Goal: Information Seeking & Learning: Learn about a topic

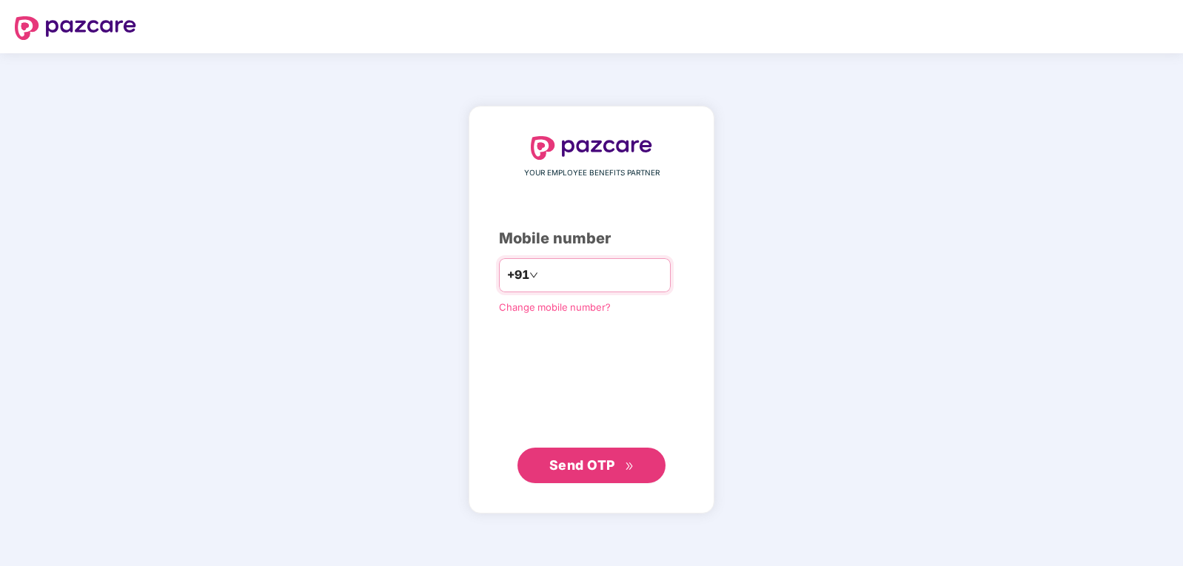
type input "**********"
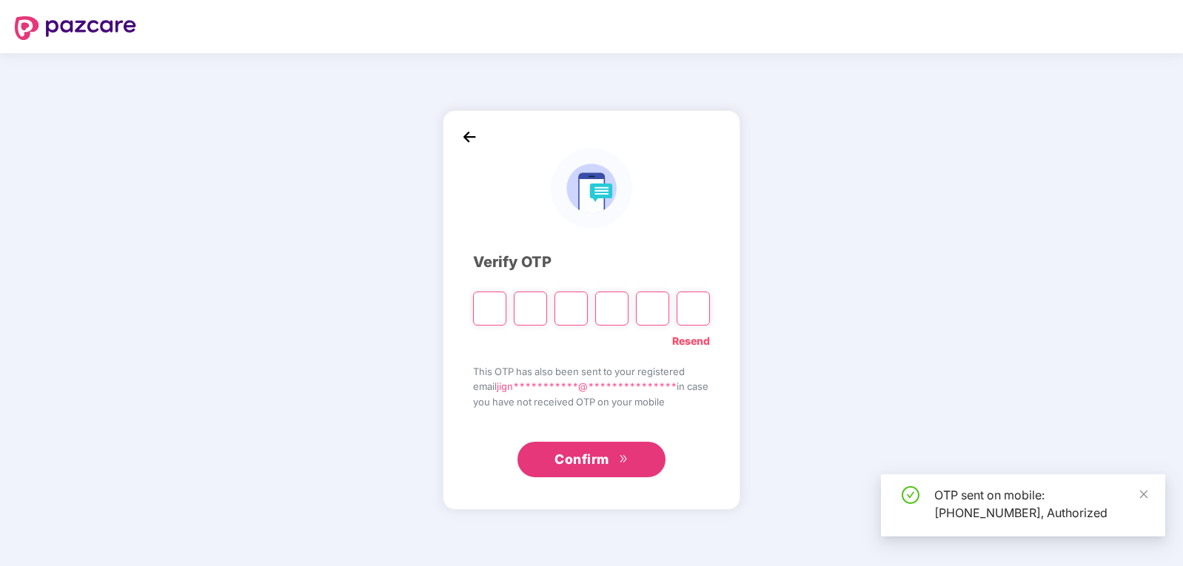
type input "*"
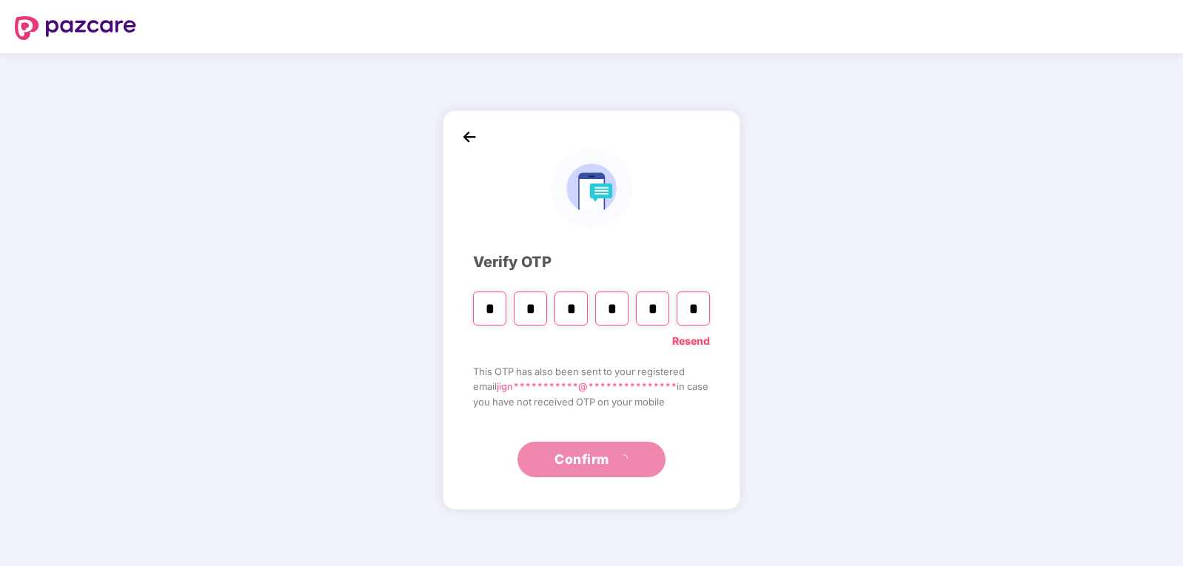
type input "*"
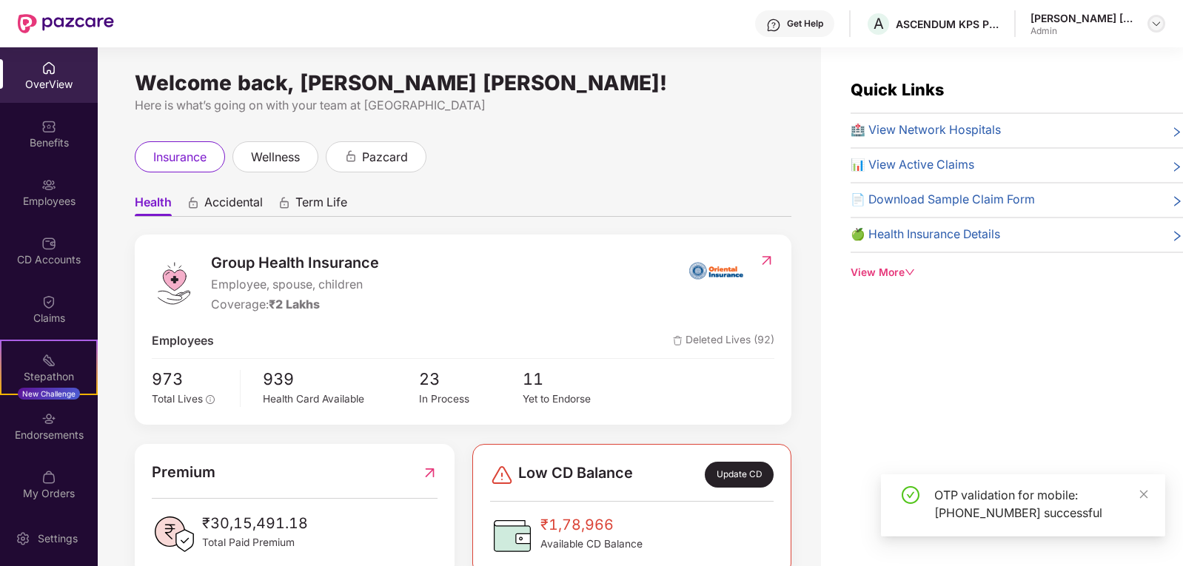
click at [1154, 23] on img at bounding box center [1156, 24] width 12 height 12
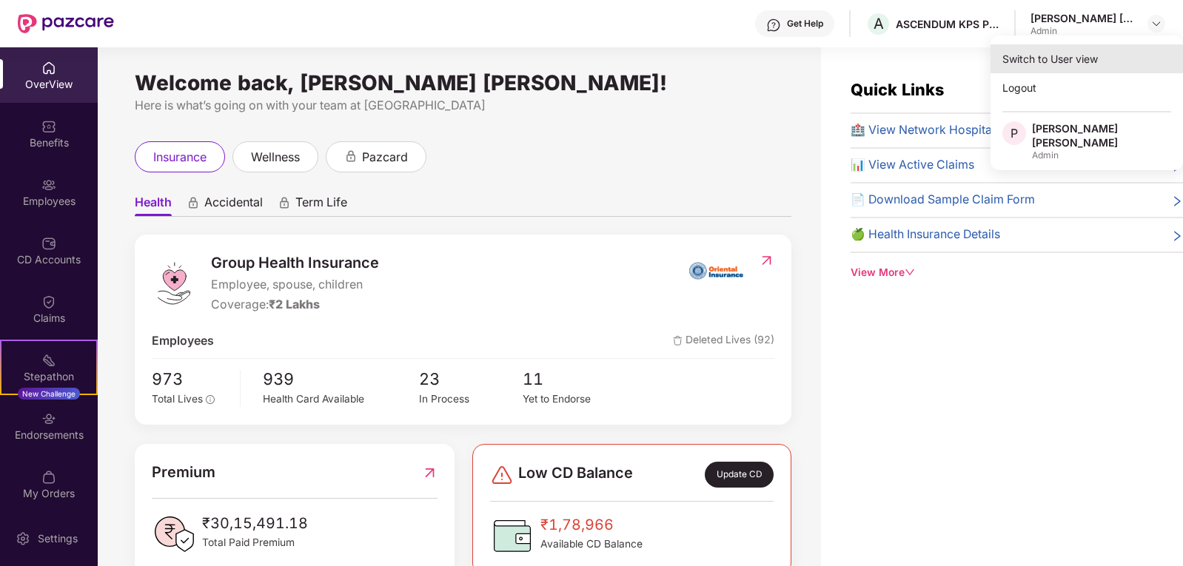
click at [1044, 62] on div "Switch to User view" at bounding box center [1086, 58] width 192 height 29
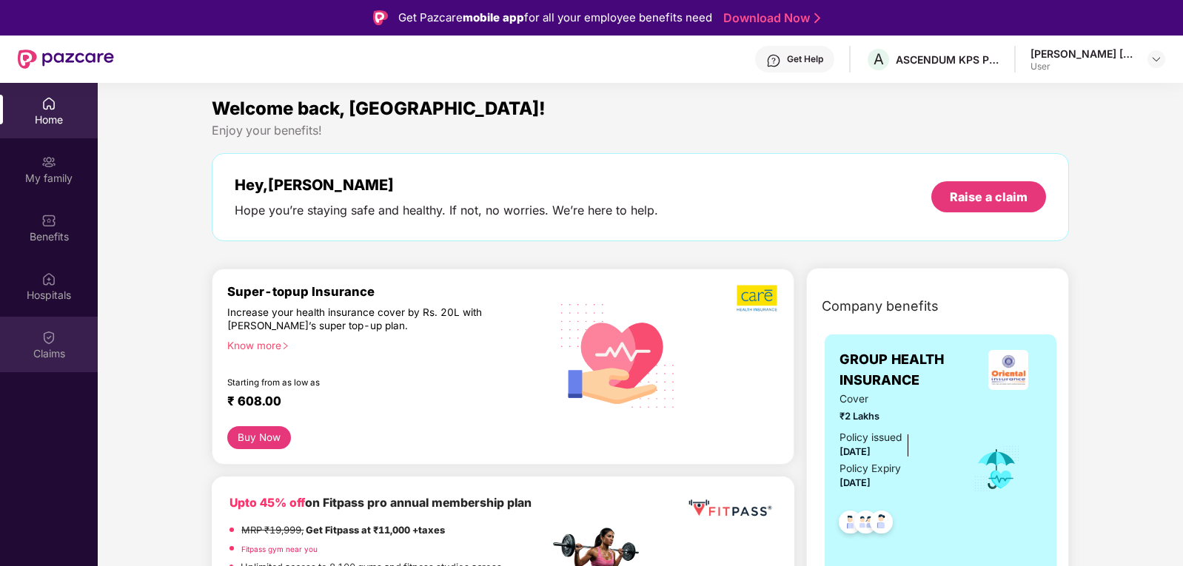
click at [55, 342] on img at bounding box center [48, 337] width 15 height 15
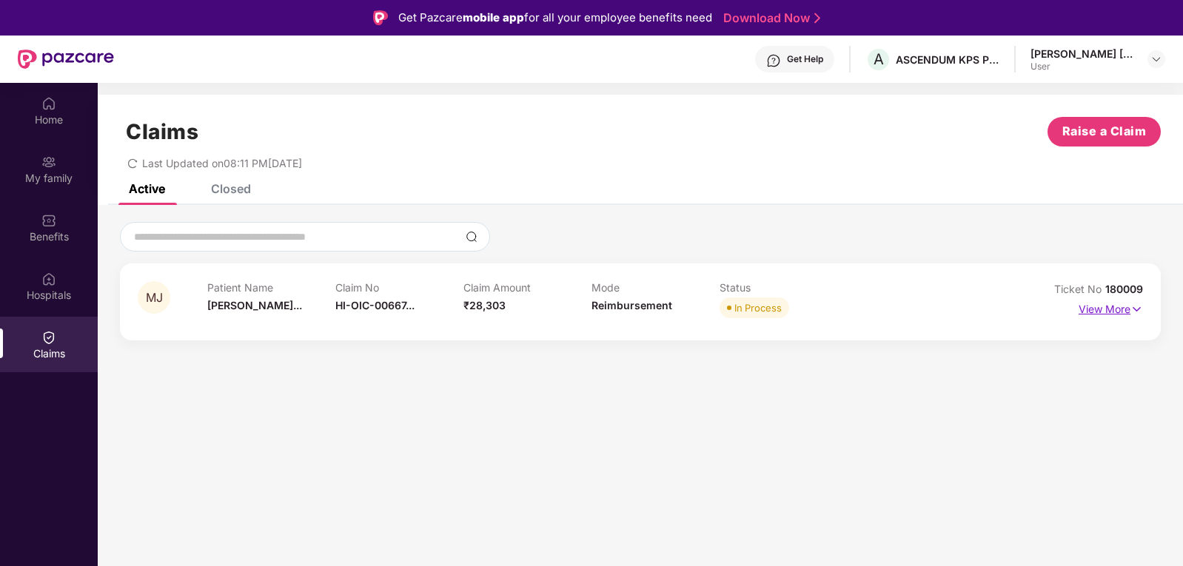
click at [1121, 311] on p "View More" at bounding box center [1110, 307] width 64 height 20
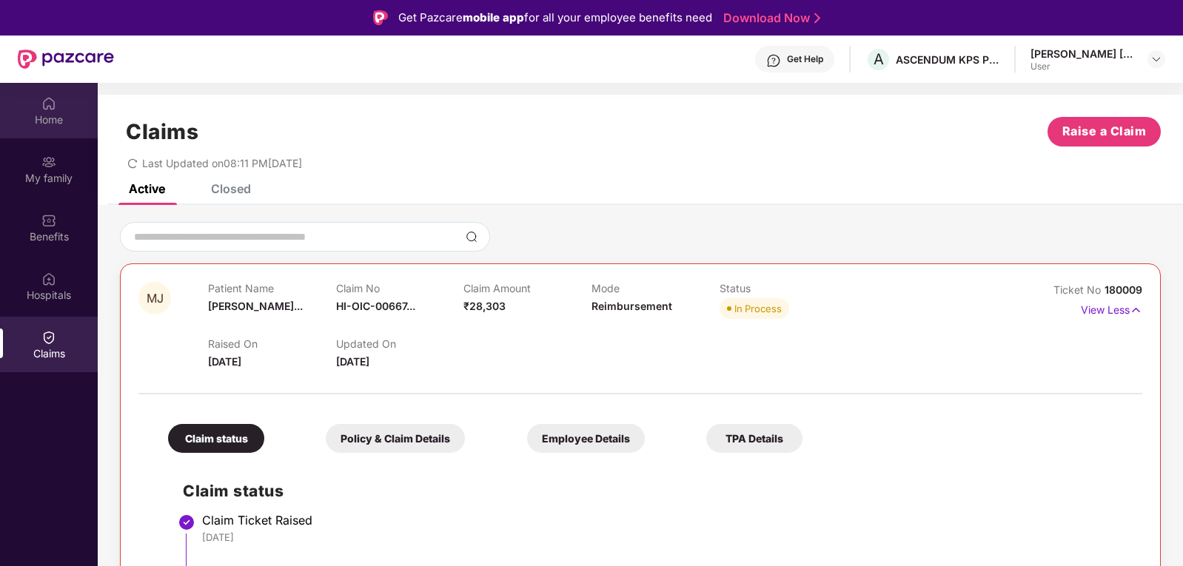
click at [53, 107] on img at bounding box center [48, 103] width 15 height 15
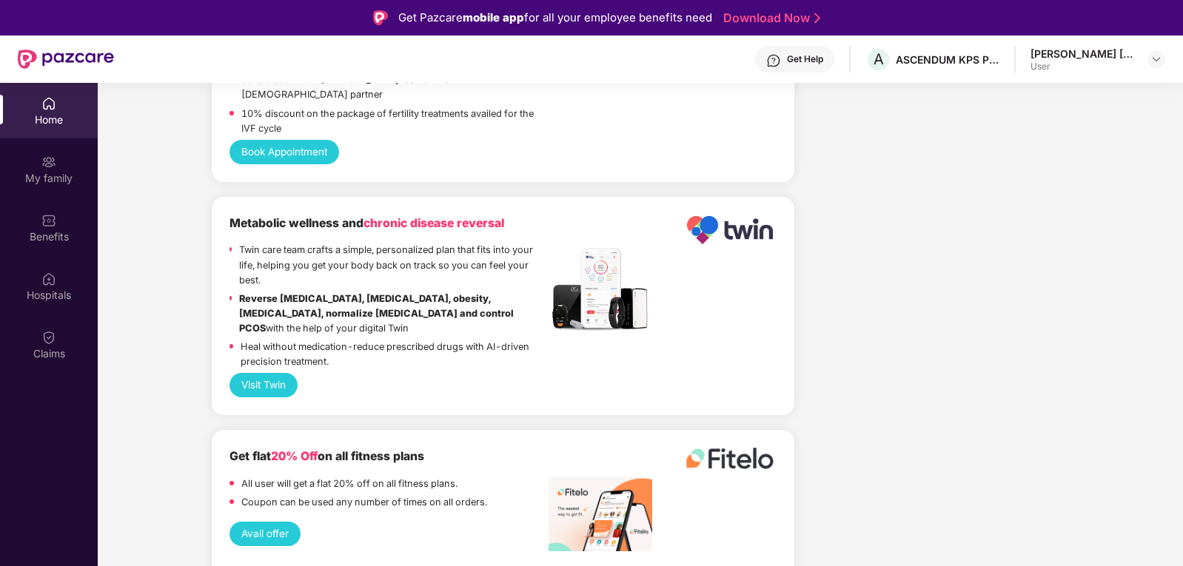
scroll to position [1966, 0]
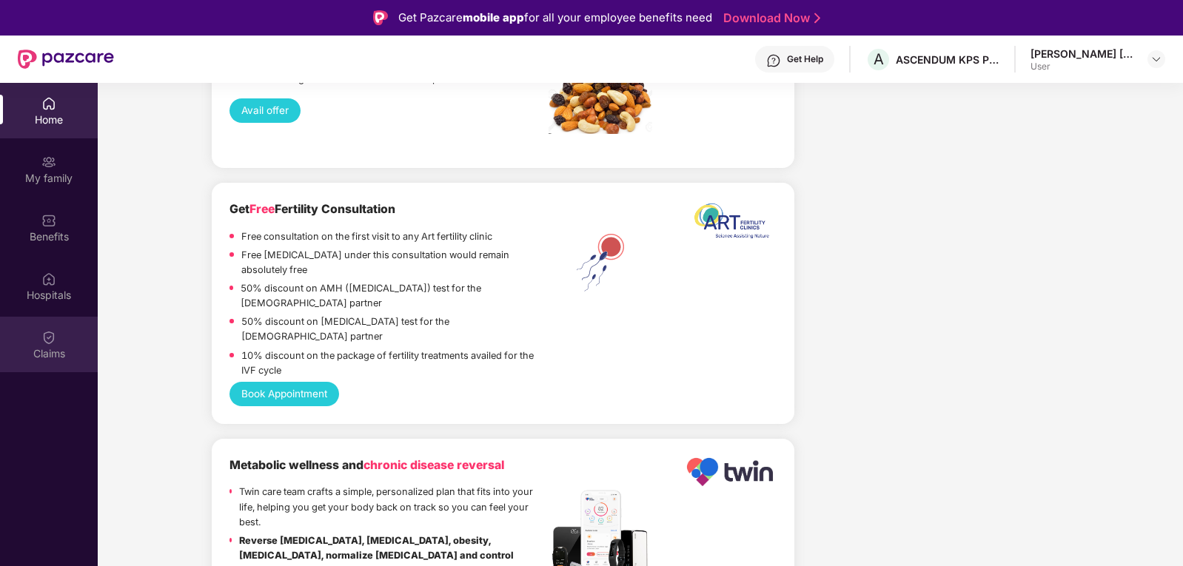
click at [51, 337] on img at bounding box center [48, 337] width 15 height 15
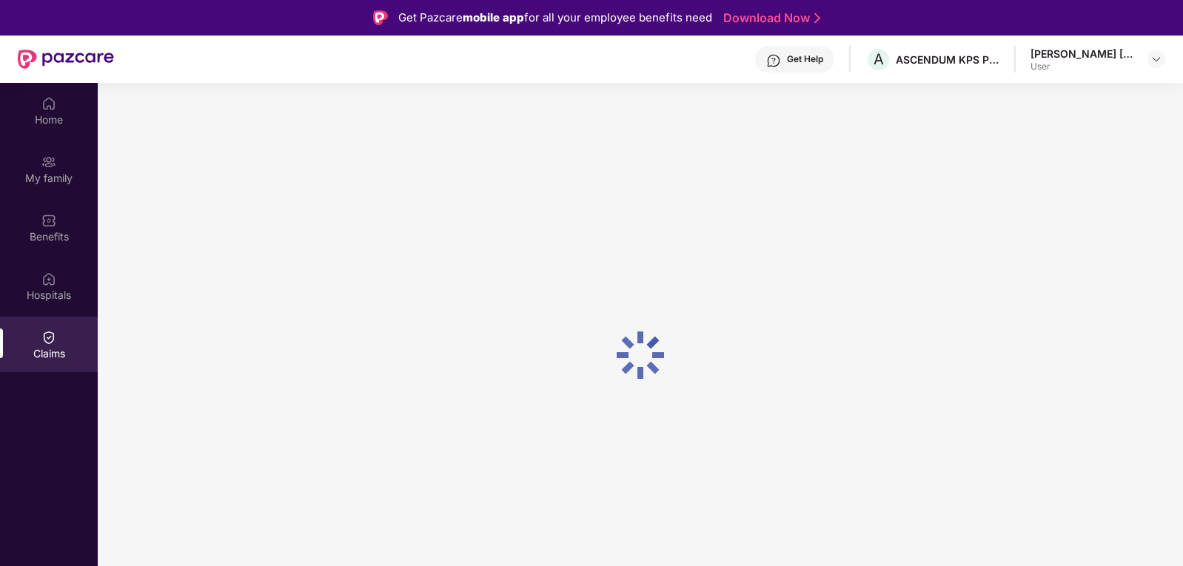
scroll to position [0, 0]
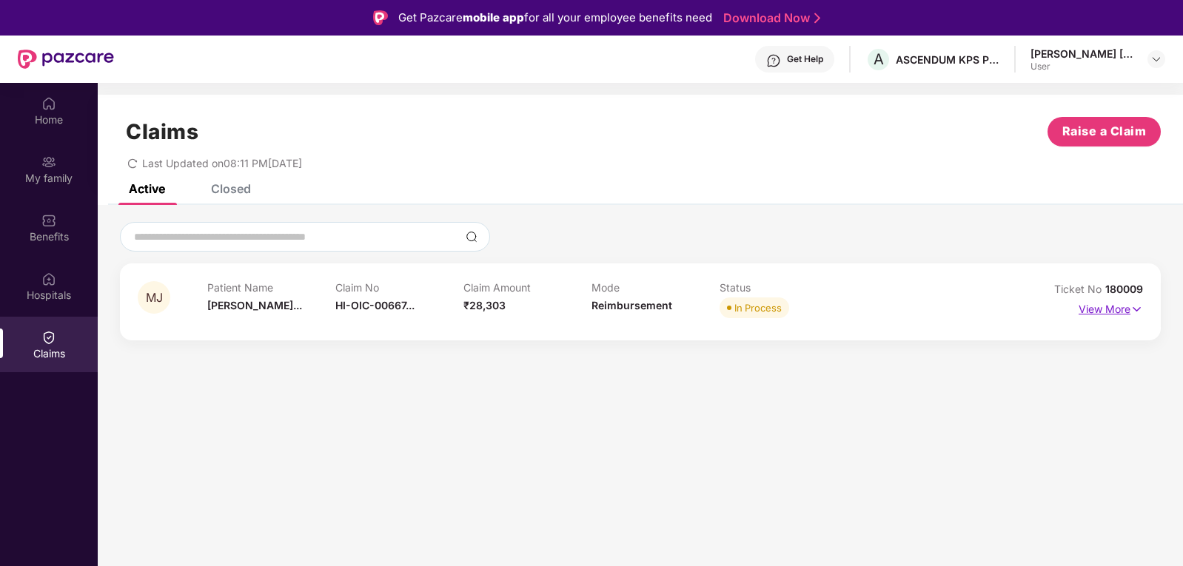
click at [1114, 313] on p "View More" at bounding box center [1110, 307] width 64 height 20
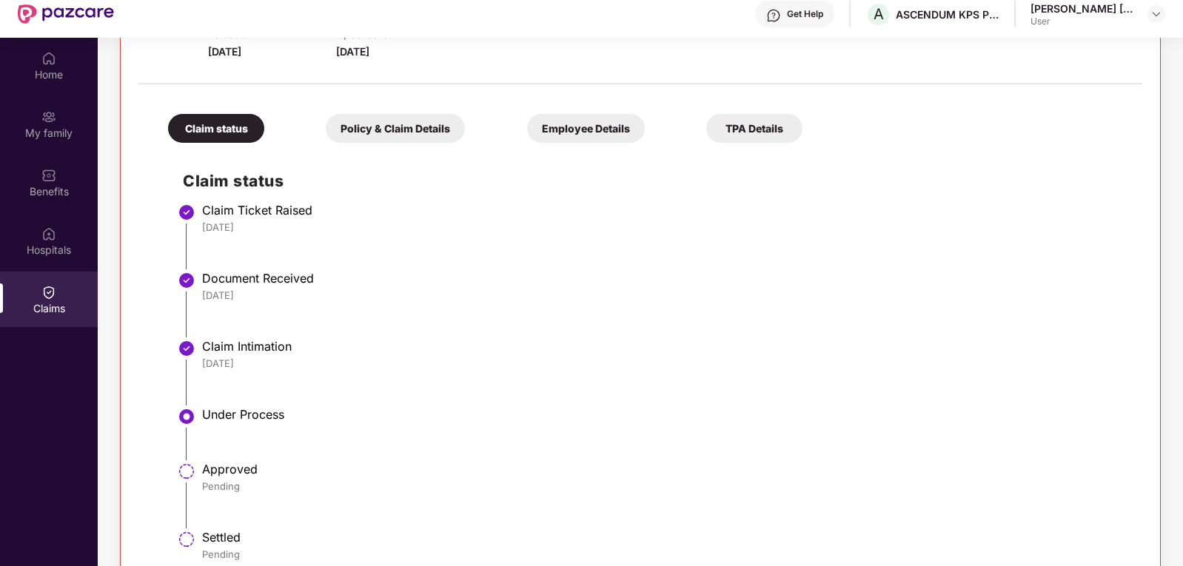
scroll to position [83, 0]
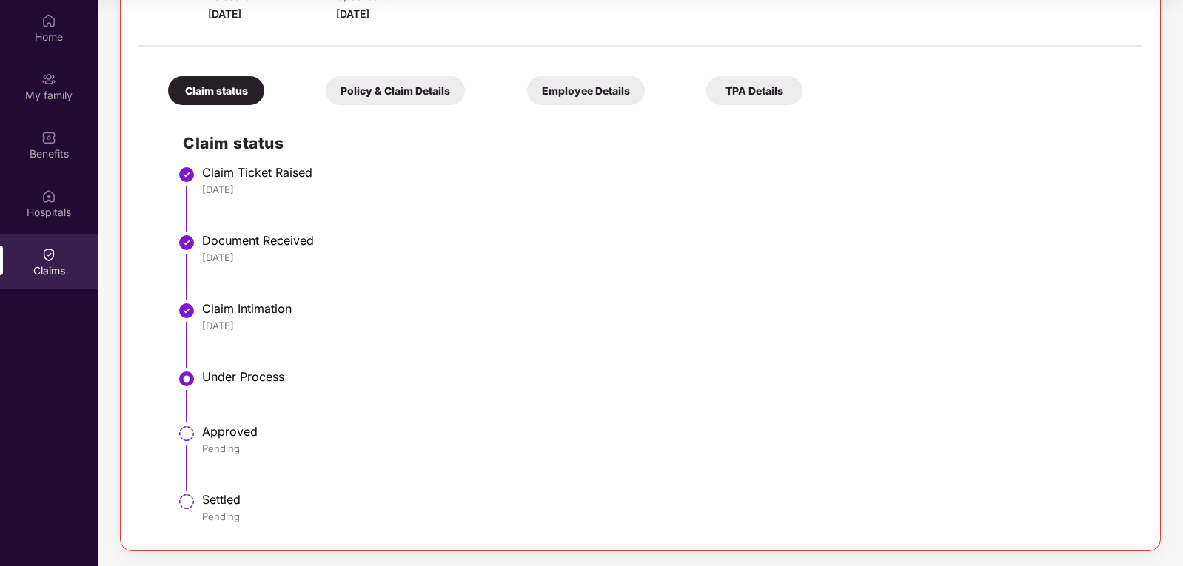
click at [706, 85] on div "TPA Details" at bounding box center [754, 90] width 96 height 29
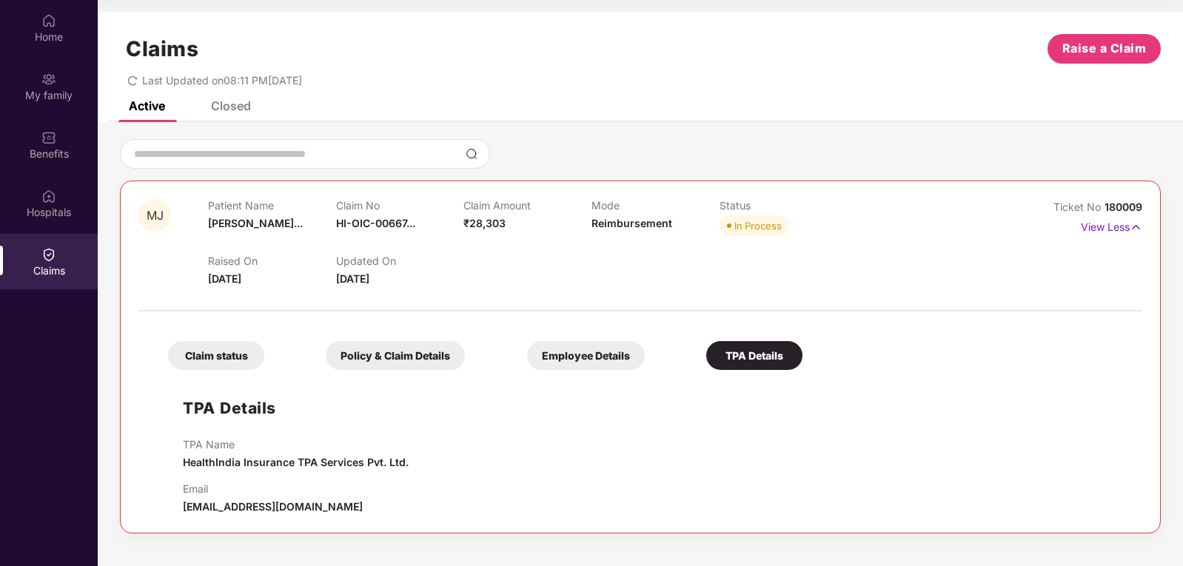
scroll to position [0, 0]
click at [53, 201] on img at bounding box center [48, 196] width 15 height 15
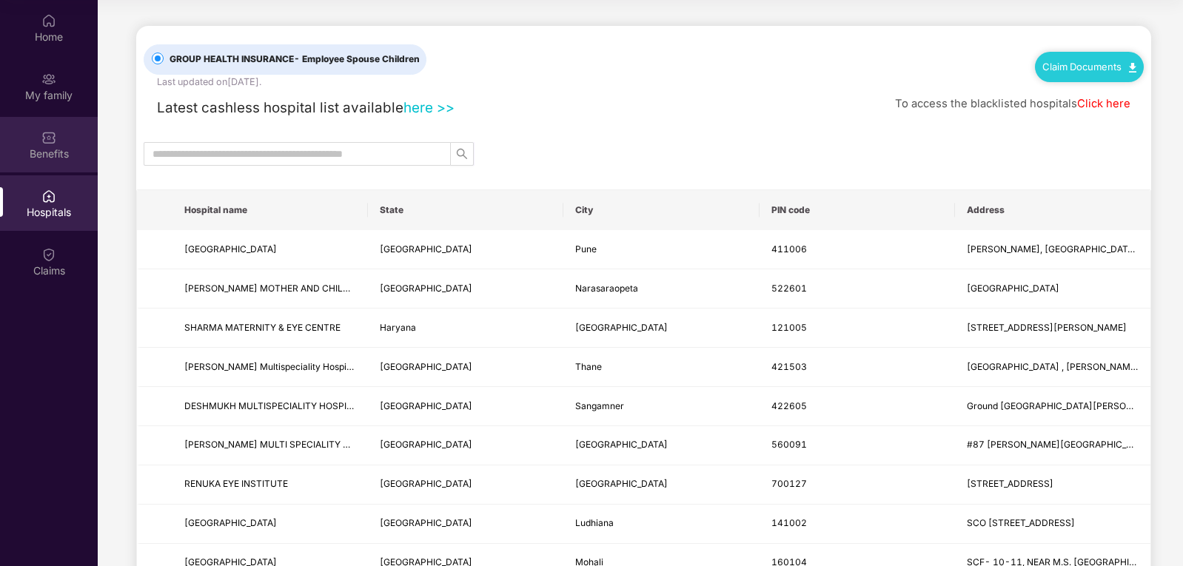
click at [52, 142] on img at bounding box center [48, 137] width 15 height 15
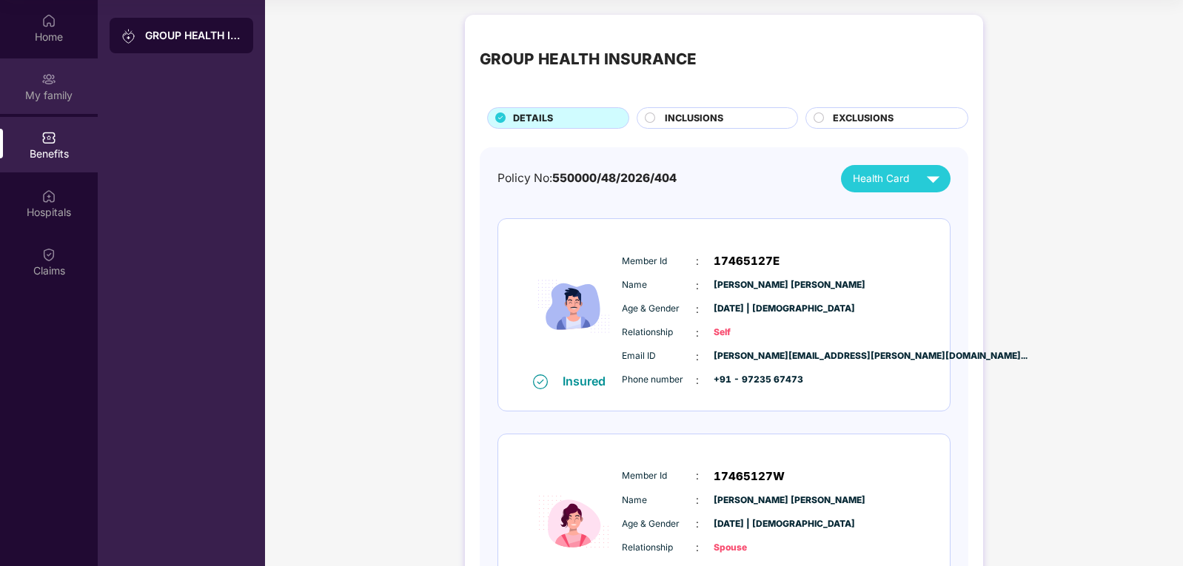
click at [46, 88] on div "My family" at bounding box center [49, 95] width 98 height 15
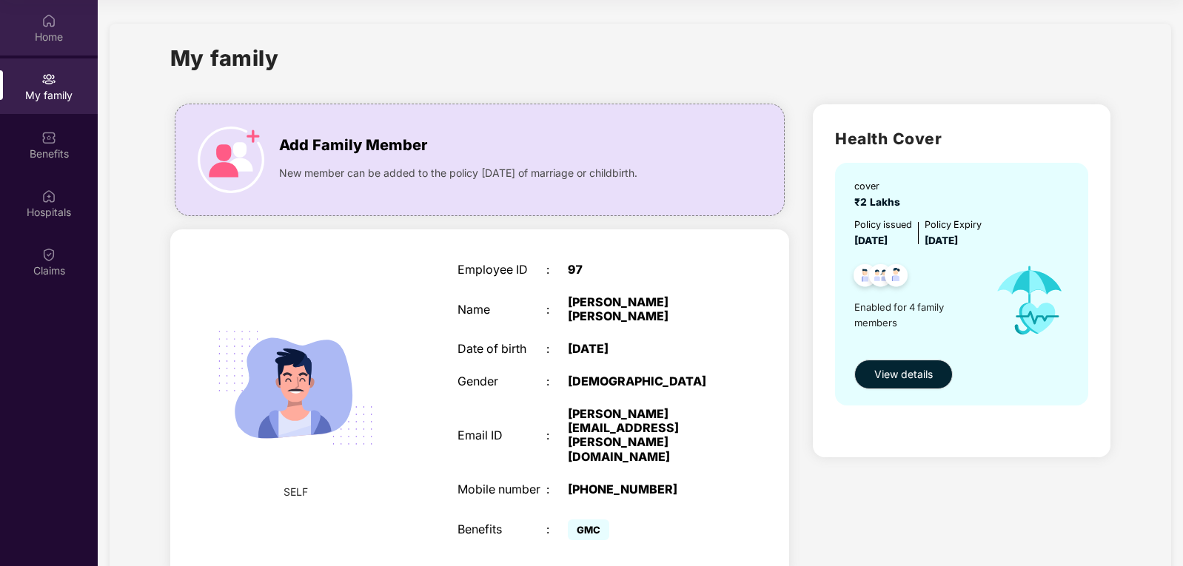
click at [49, 20] on img at bounding box center [48, 20] width 15 height 15
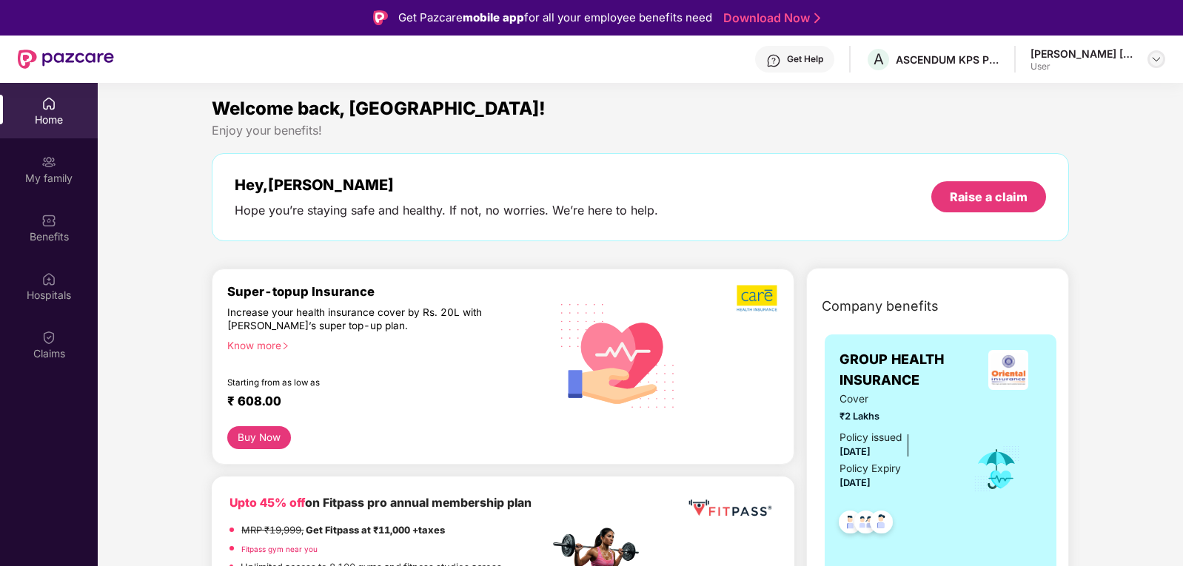
click at [1161, 61] on img at bounding box center [1156, 59] width 12 height 12
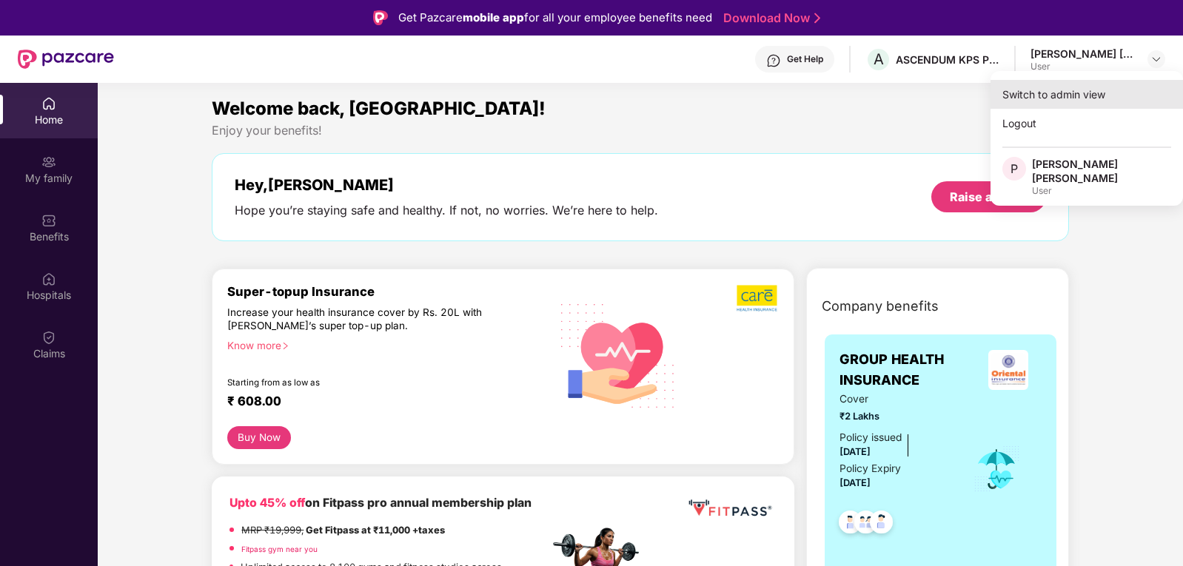
click at [1052, 93] on div "Switch to admin view" at bounding box center [1086, 94] width 192 height 29
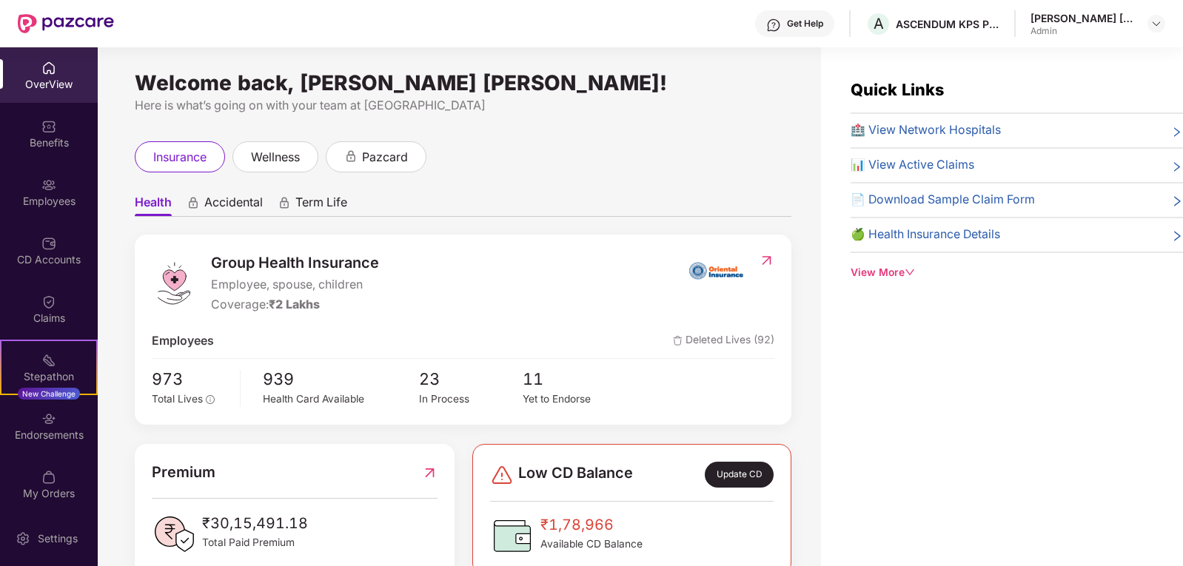
click at [890, 274] on div "View More" at bounding box center [1016, 273] width 332 height 16
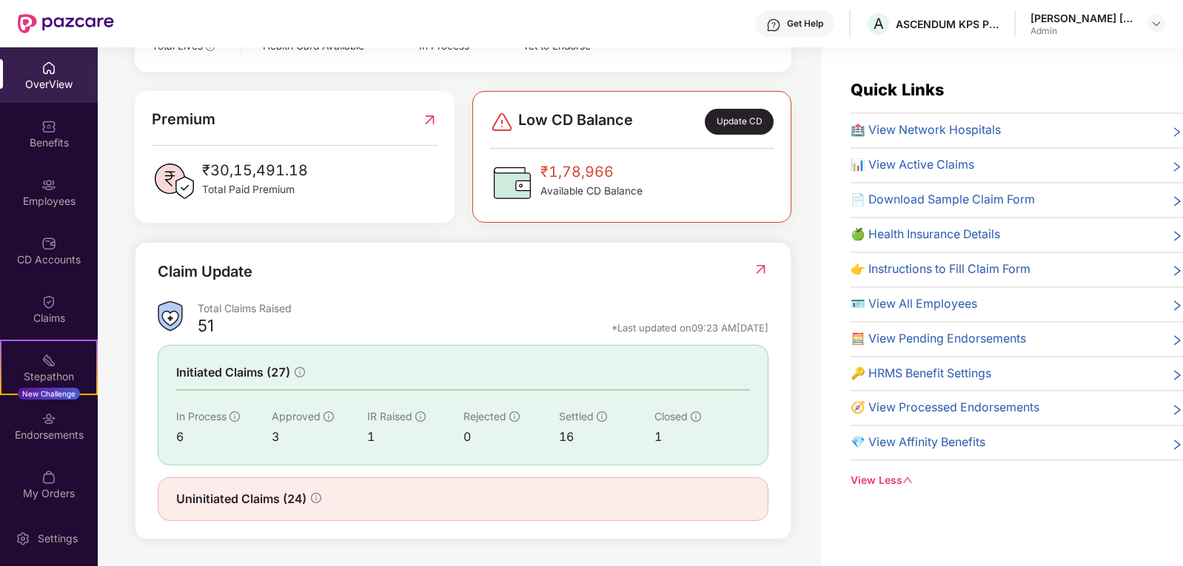
scroll to position [47, 0]
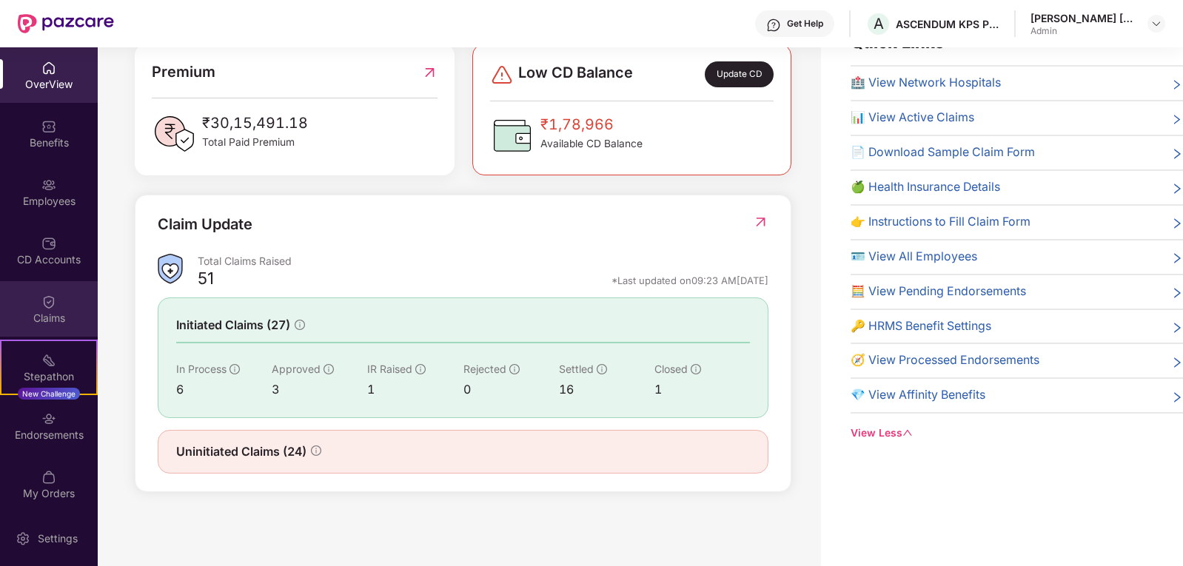
click at [37, 300] on div "Claims" at bounding box center [49, 309] width 98 height 56
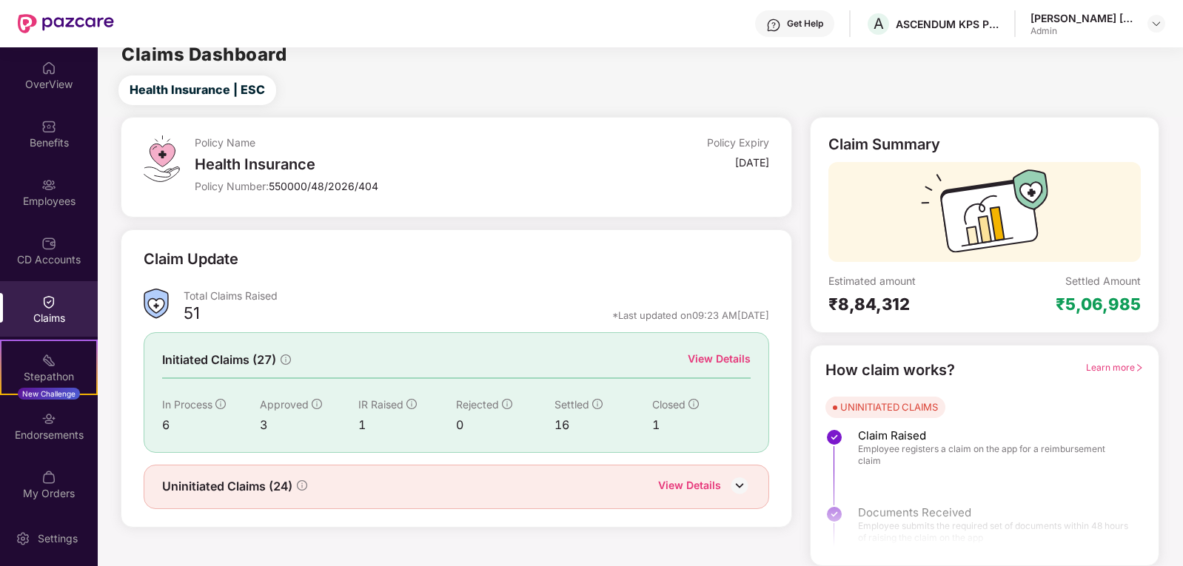
scroll to position [0, 0]
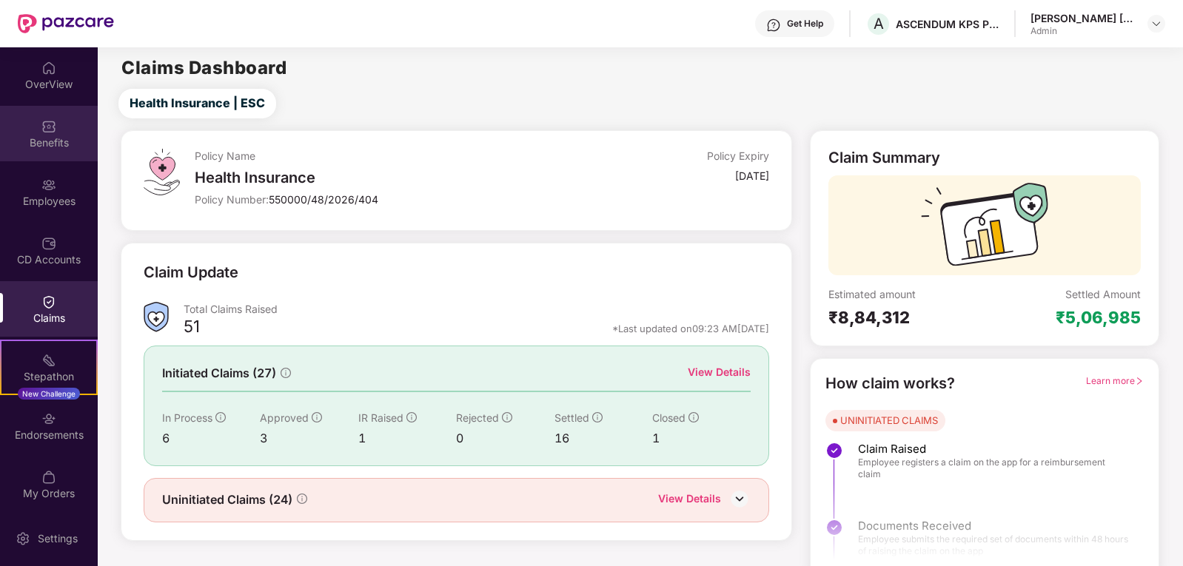
click at [47, 136] on div "Benefits" at bounding box center [49, 142] width 98 height 15
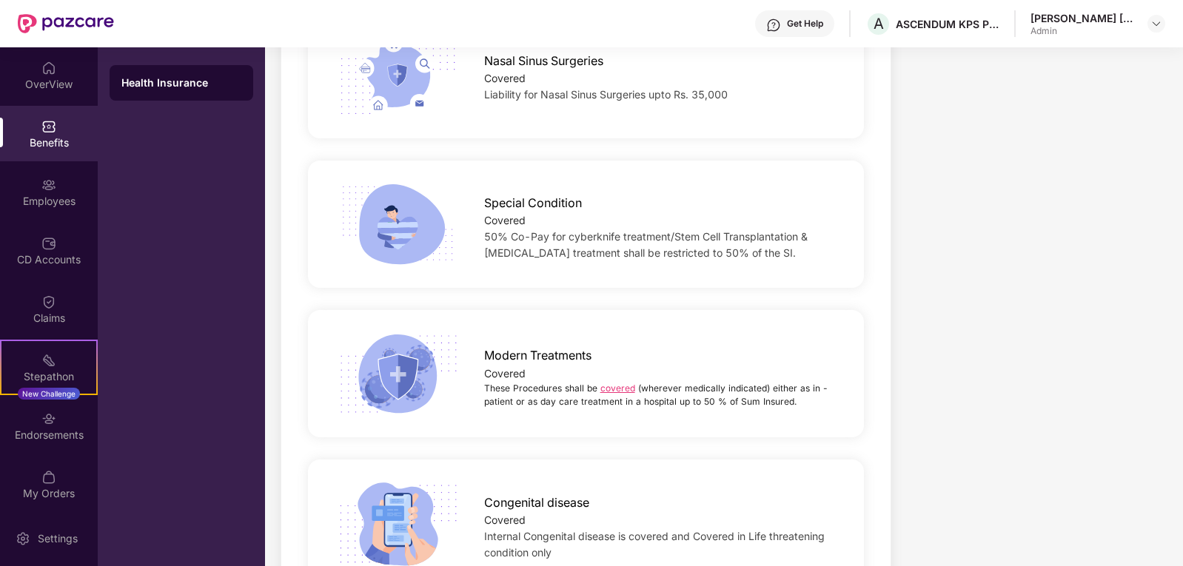
scroll to position [2943, 0]
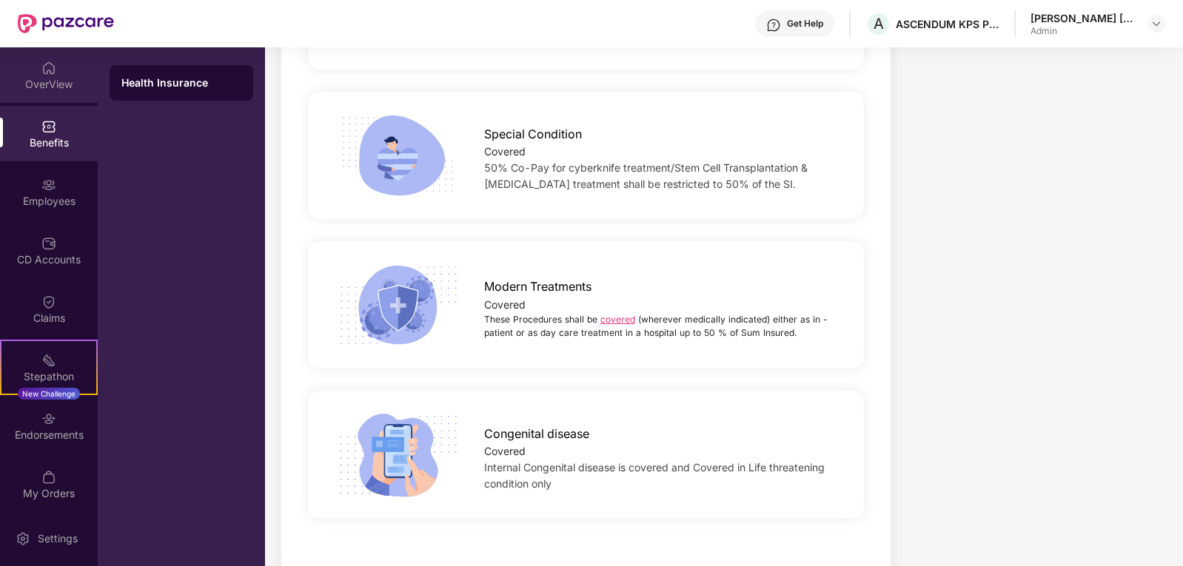
click at [50, 73] on img at bounding box center [48, 68] width 15 height 15
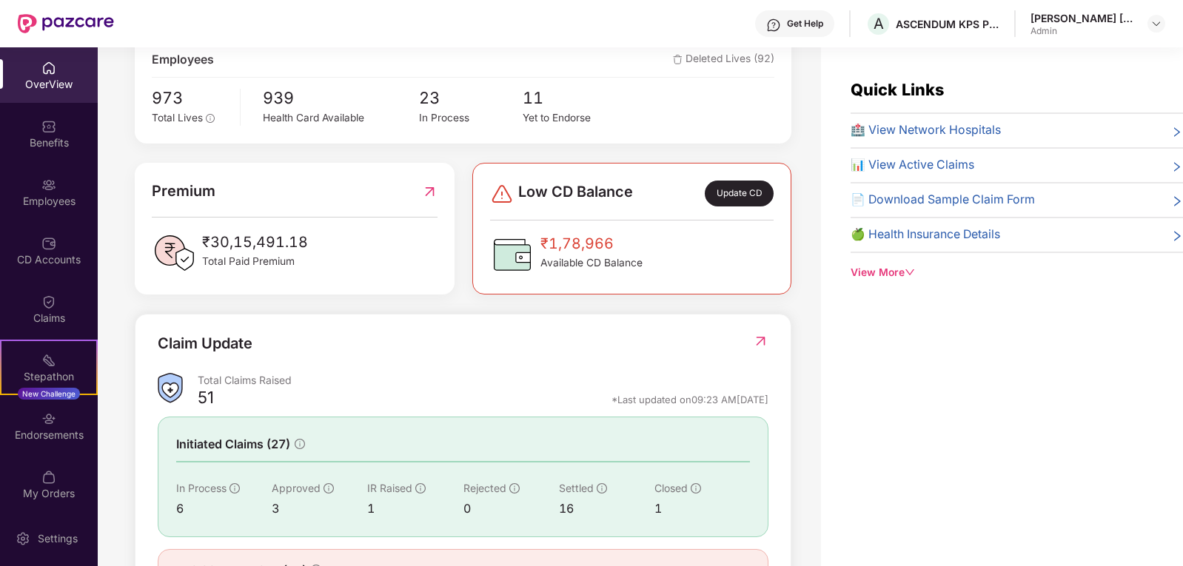
scroll to position [353, 0]
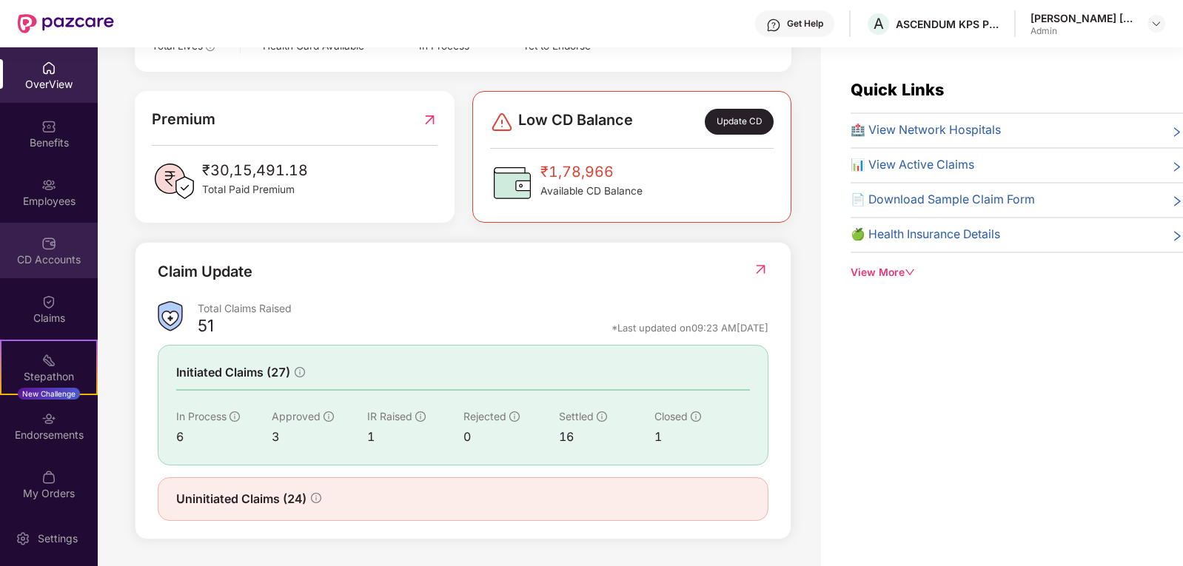
click at [66, 270] on div "CD Accounts" at bounding box center [49, 251] width 98 height 56
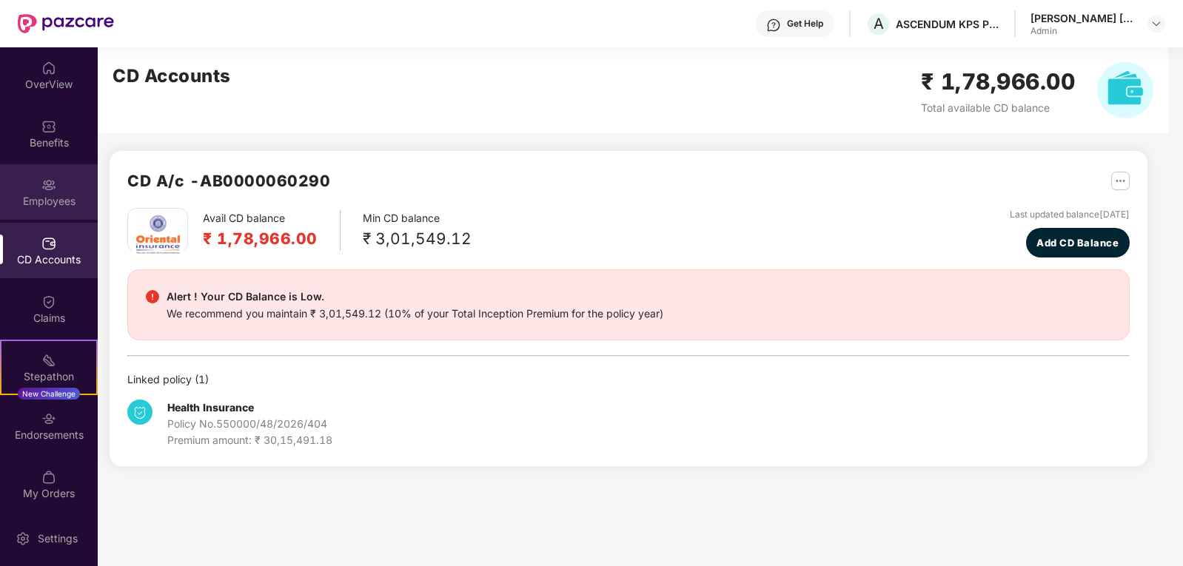
click at [42, 191] on img at bounding box center [48, 185] width 15 height 15
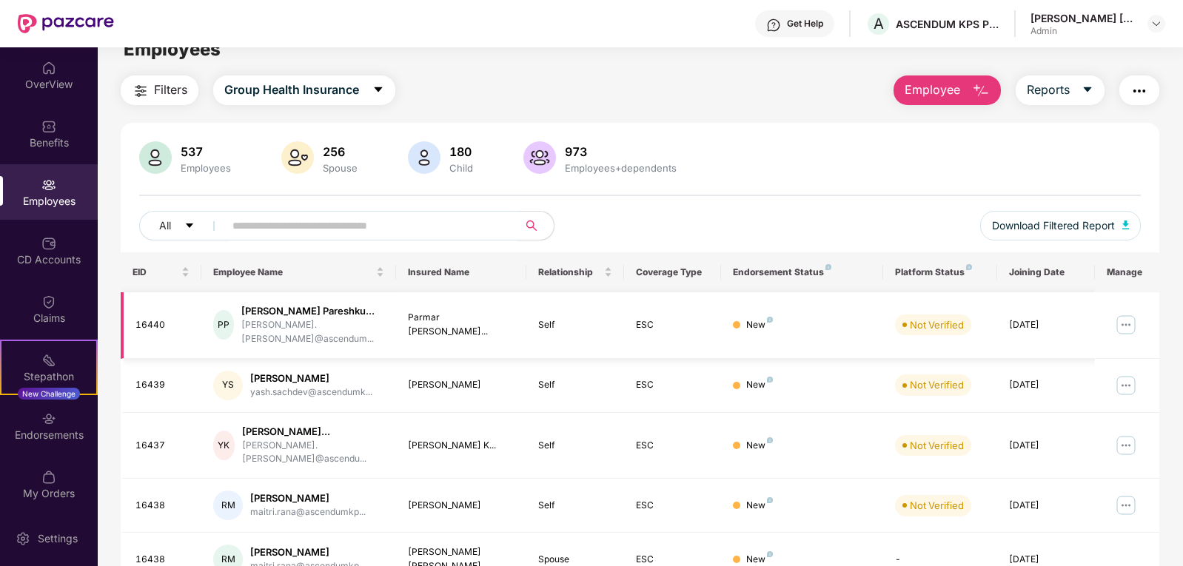
scroll to position [0, 0]
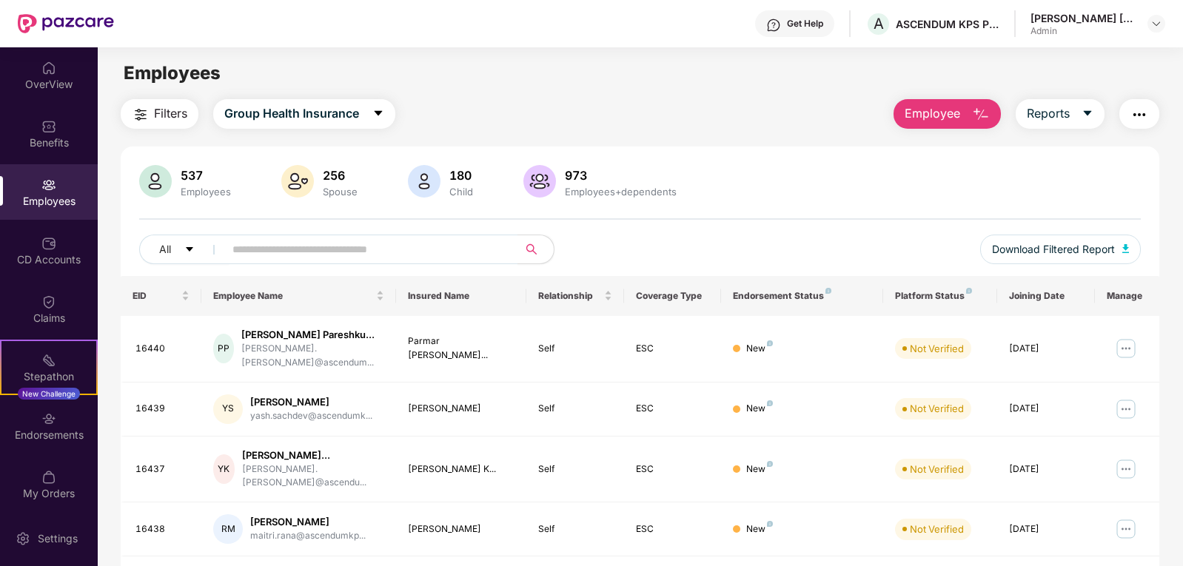
click at [1142, 114] on img "button" at bounding box center [1139, 115] width 18 height 18
click at [813, 115] on div "Filters Group Health Insurance Employee Reports" at bounding box center [640, 114] width 1039 height 30
